Goal: Task Accomplishment & Management: Manage account settings

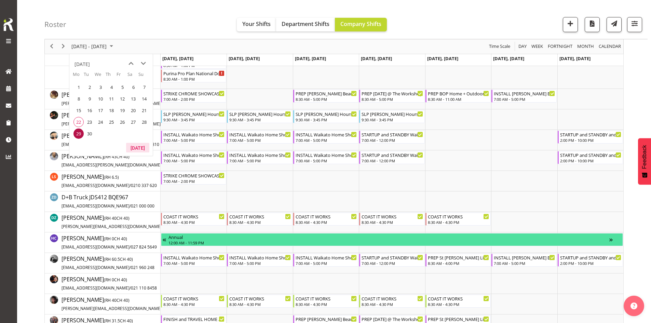
click at [135, 149] on button "[DATE]" at bounding box center [137, 148] width 23 height 10
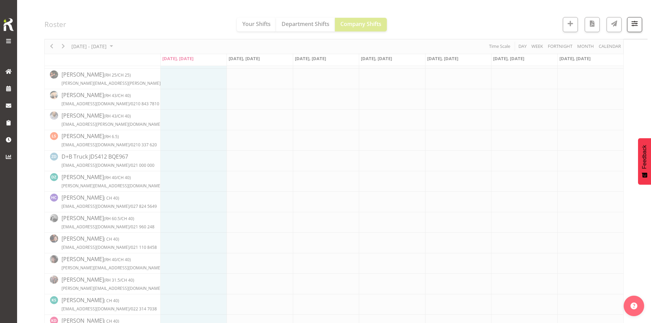
scroll to position [68, 0]
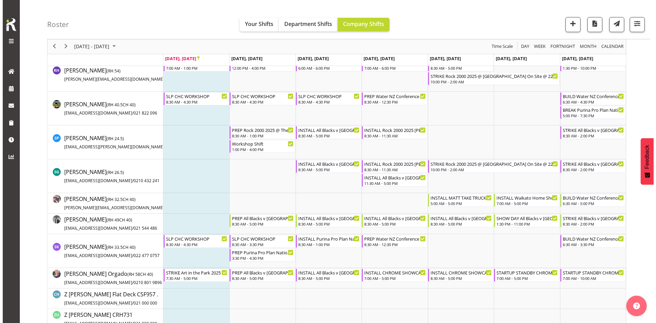
scroll to position [581, 0]
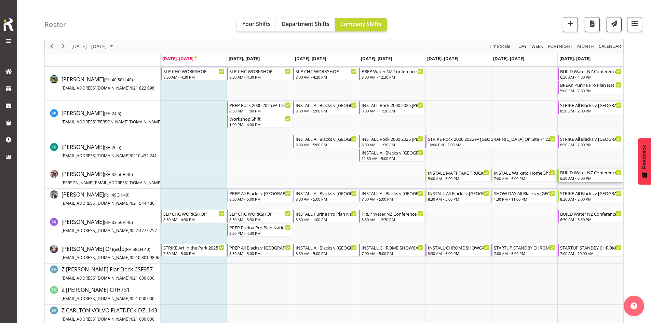
click at [573, 176] on div "BUILD Water NZ Conference 2025 @ [PERSON_NAME] On site @ 0700 6:30 AM - 5:00 PM" at bounding box center [591, 175] width 62 height 13
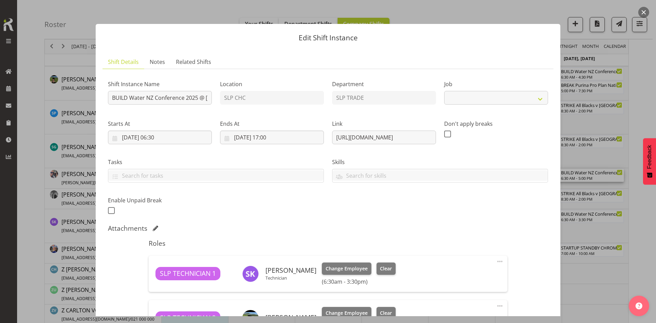
select select "10258"
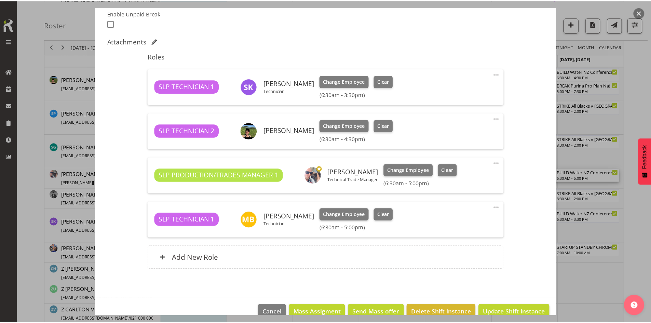
scroll to position [201, 0]
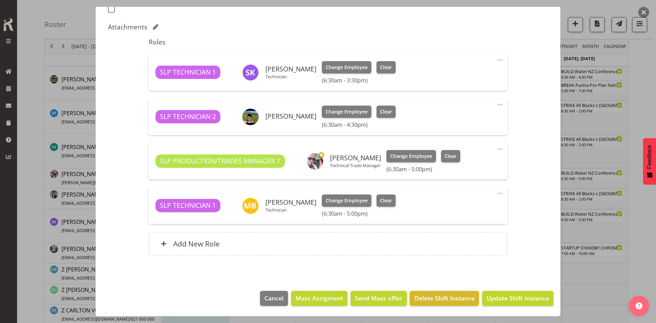
click at [496, 150] on span at bounding box center [500, 149] width 8 height 8
click at [470, 162] on link "Edit" at bounding box center [471, 164] width 66 height 12
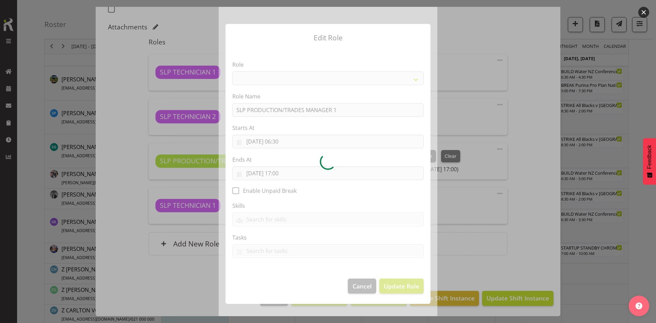
select select "125"
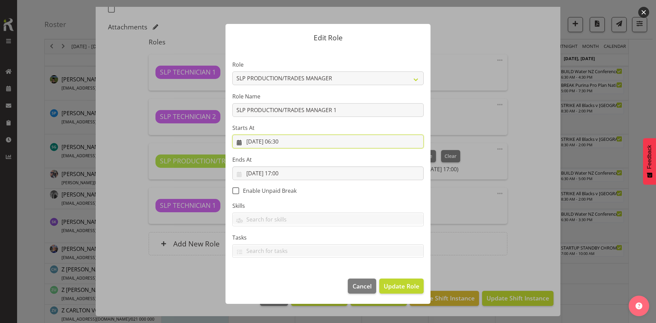
click at [296, 140] on input "[DATE] 06:30" at bounding box center [327, 142] width 191 height 14
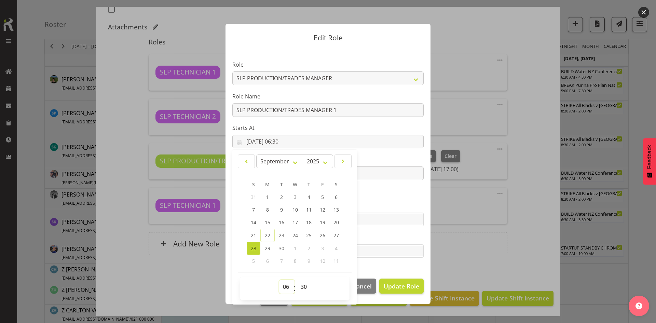
click at [284, 285] on select "00 01 02 03 04 05 06 07 08 09 10 11 12 13 14 15 16 17 18 19 20 21 22 23" at bounding box center [286, 287] width 15 height 14
select select "5"
click at [279, 280] on select "00 01 02 03 04 05 06 07 08 09 10 11 12 13 14 15 16 17 18 19 20 21 22 23" at bounding box center [286, 287] width 15 height 14
type input "[DATE] 05:30"
click at [305, 290] on select "00 01 02 03 04 05 06 07 08 09 10 11 12 13 14 15 16 17 18 19 20 21 22 23 24 25 2…" at bounding box center [304, 287] width 15 height 14
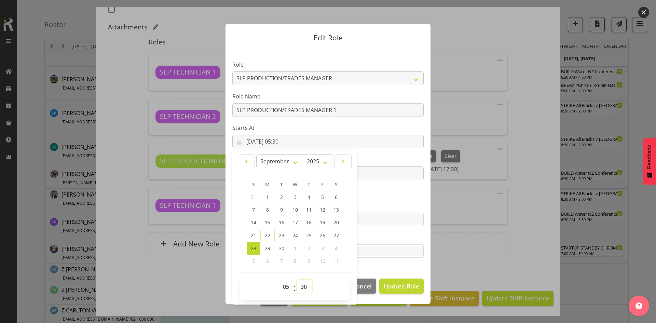
select select "0"
click at [297, 280] on select "00 01 02 03 04 05 06 07 08 09 10 11 12 13 14 15 16 17 18 19 20 21 22 23 24 25 2…" at bounding box center [304, 287] width 15 height 14
type input "[DATE] 05:00"
click at [390, 232] on section "Role ACCOUNT MANAGER ACCOUNT MANAGER DW ACCOUNTS [PERSON_NAME] VEHICLES AKL [PE…" at bounding box center [328, 159] width 205 height 223
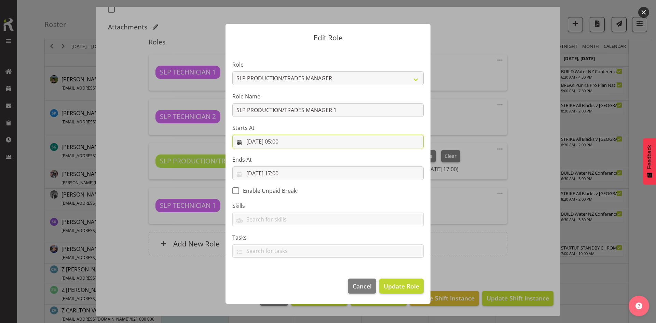
click at [296, 146] on input "[DATE] 05:00" at bounding box center [327, 142] width 191 height 14
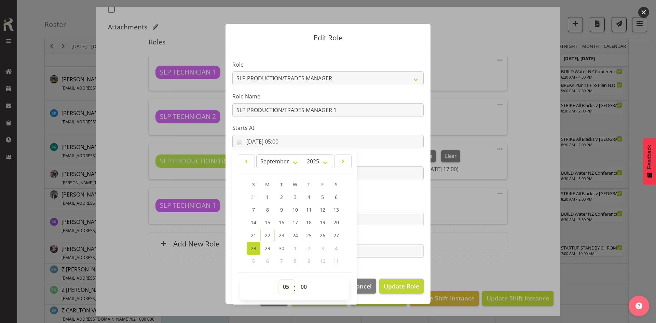
click at [288, 285] on select "00 01 02 03 04 05 06 07 08 09 10 11 12 13 14 15 16 17 18 19 20 21 22 23" at bounding box center [286, 287] width 15 height 14
select select "4"
click at [279, 280] on select "00 01 02 03 04 05 06 07 08 09 10 11 12 13 14 15 16 17 18 19 20 21 22 23" at bounding box center [286, 287] width 15 height 14
type input "[DATE] 04:00"
click at [302, 283] on select "00 01 02 03 04 05 06 07 08 09 10 11 12 13 14 15 16 17 18 19 20 21 22 23 24 25 2…" at bounding box center [304, 287] width 15 height 14
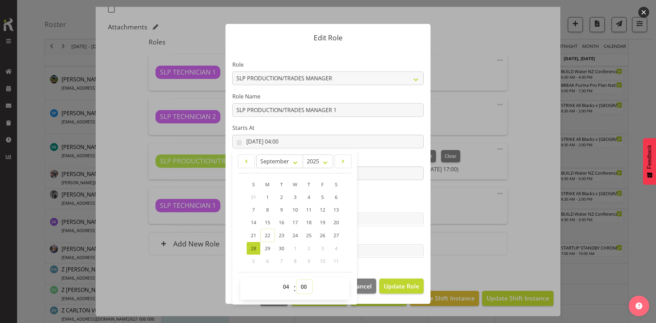
select select "30"
click at [297, 280] on select "00 01 02 03 04 05 06 07 08 09 10 11 12 13 14 15 16 17 18 19 20 21 22 23 24 25 2…" at bounding box center [304, 287] width 15 height 14
type input "[DATE] 04:30"
click at [402, 283] on span "Update Role" at bounding box center [402, 286] width 36 height 9
select select
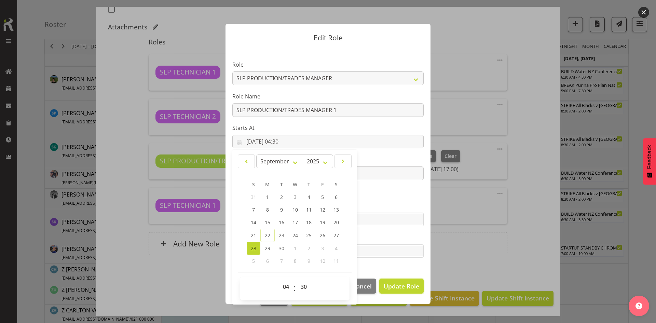
select select
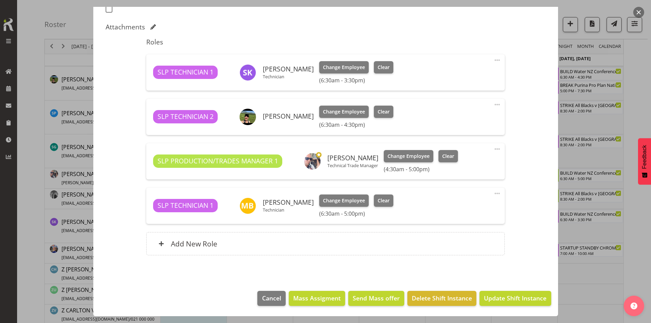
click at [493, 60] on span at bounding box center [497, 60] width 8 height 8
click at [448, 72] on link "Edit" at bounding box center [469, 75] width 66 height 12
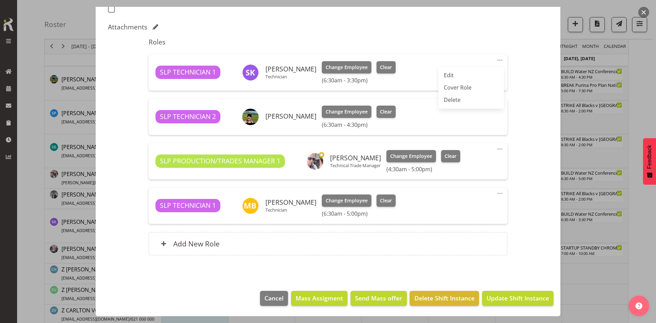
select select "8"
select select "2025"
select select "6"
select select "30"
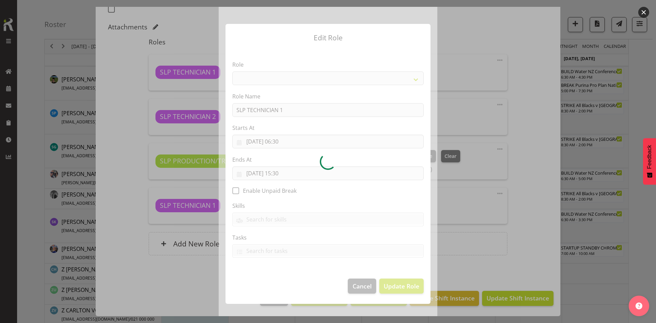
select select "123"
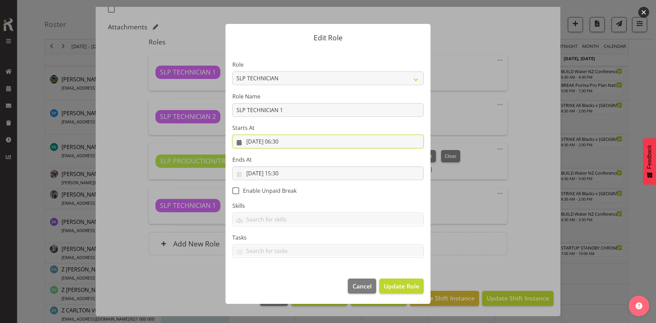
click at [284, 141] on input "[DATE] 06:30" at bounding box center [327, 142] width 191 height 14
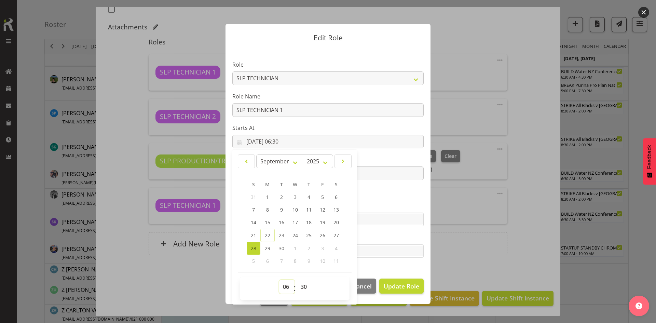
click at [286, 283] on select "00 01 02 03 04 05 06 07 08 09 10 11 12 13 14 15 16 17 18 19 20 21 22 23" at bounding box center [286, 287] width 15 height 14
select select "4"
click at [279, 280] on select "00 01 02 03 04 05 06 07 08 09 10 11 12 13 14 15 16 17 18 19 20 21 22 23" at bounding box center [286, 287] width 15 height 14
type input "[DATE] 04:30"
click at [397, 287] on span "Update Role" at bounding box center [402, 286] width 36 height 9
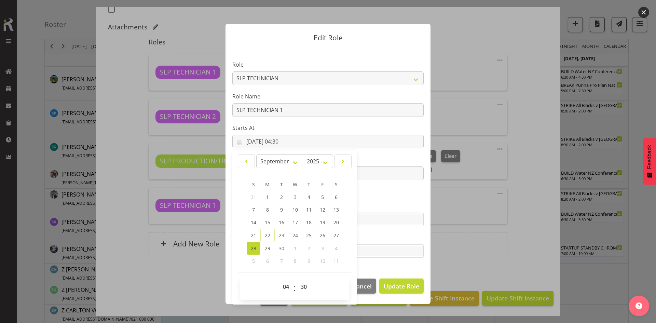
select select
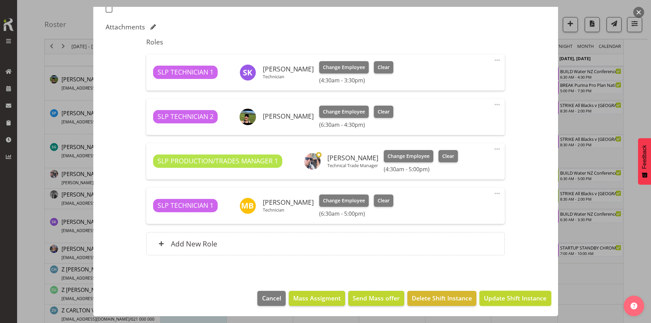
click at [506, 296] on span "Update Shift Instance" at bounding box center [515, 298] width 63 height 9
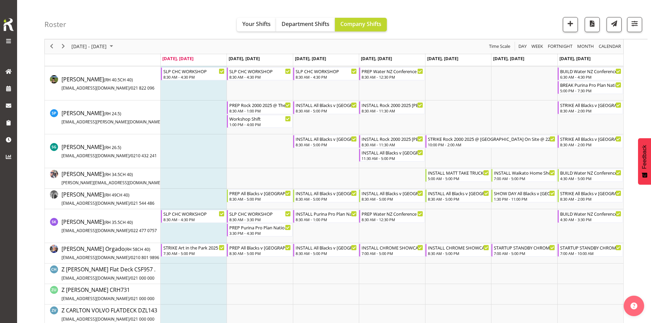
scroll to position [0, 0]
